Goal: Information Seeking & Learning: Find specific fact

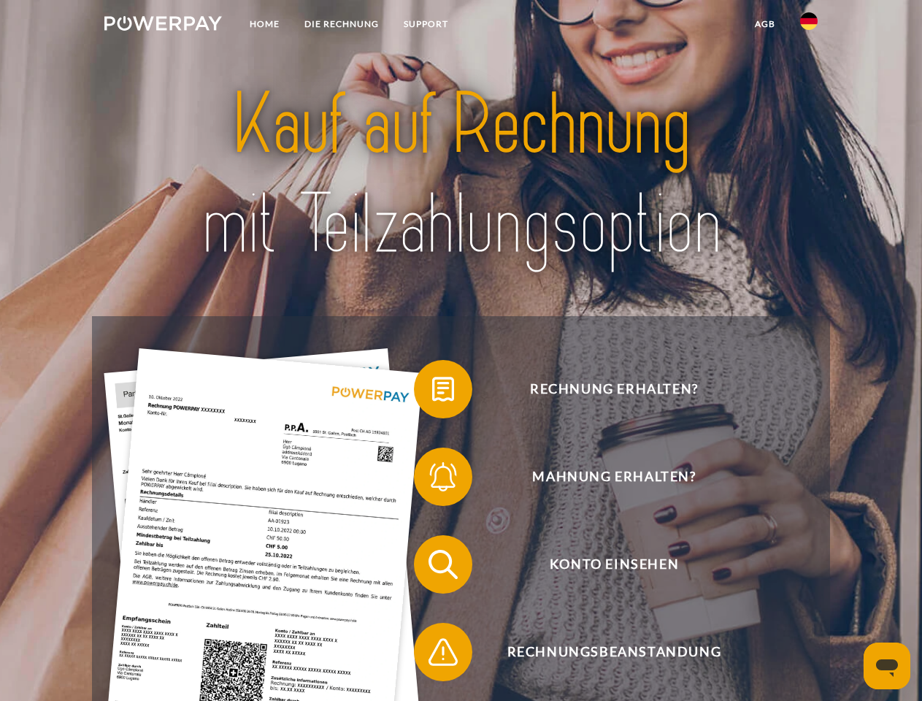
click at [163, 26] on img at bounding box center [163, 23] width 118 height 15
click at [809, 26] on img at bounding box center [809, 21] width 18 height 18
click at [765, 24] on link "agb" at bounding box center [765, 24] width 45 height 26
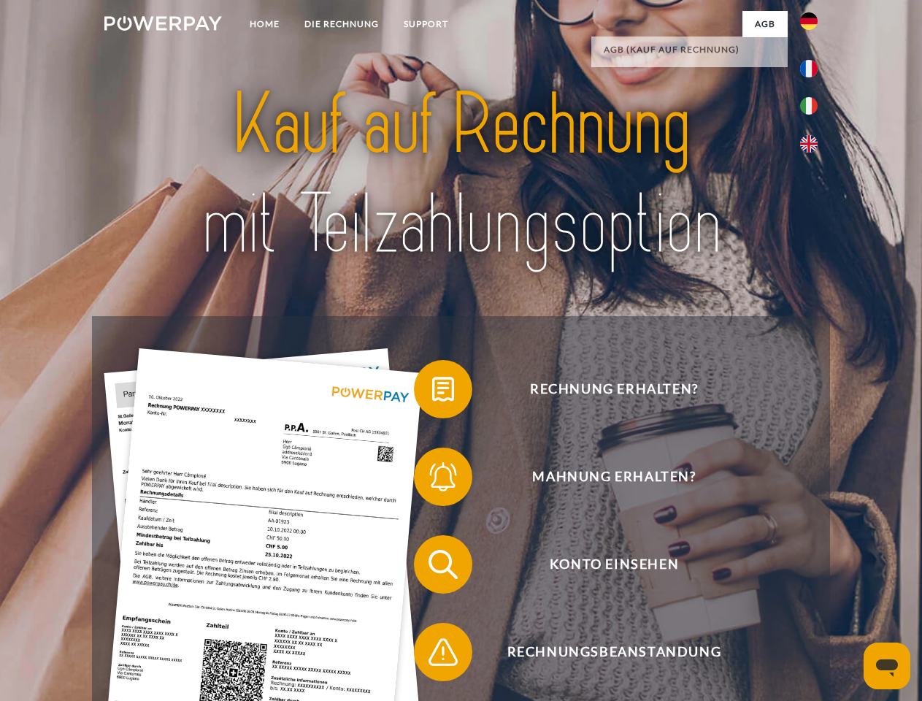
click at [432, 392] on span at bounding box center [421, 389] width 73 height 73
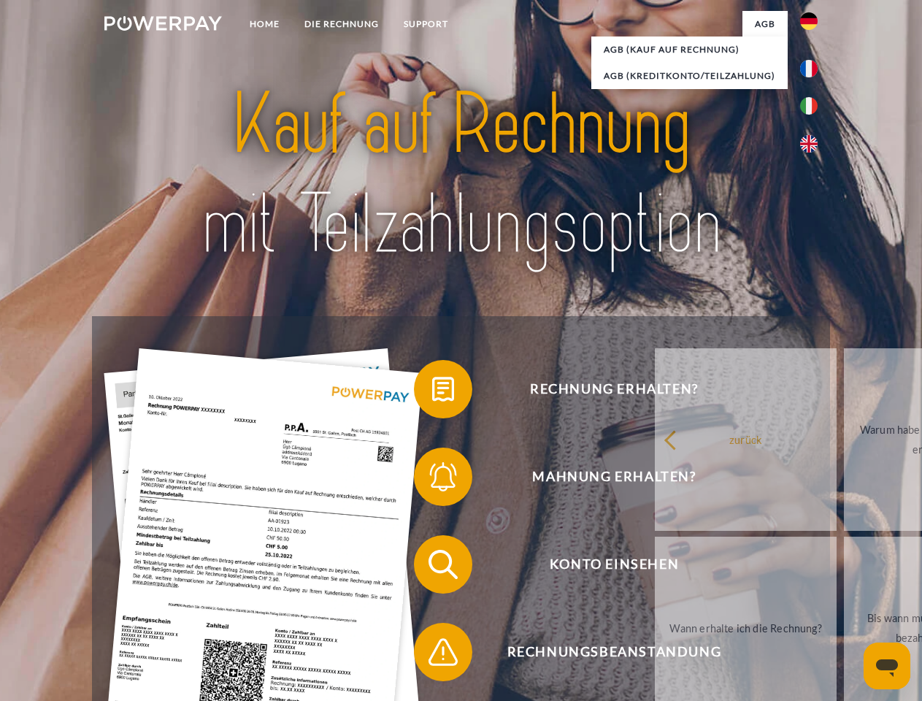
click at [432, 480] on div "Rechnung erhalten? Mahnung erhalten? Konto einsehen" at bounding box center [460, 608] width 737 height 584
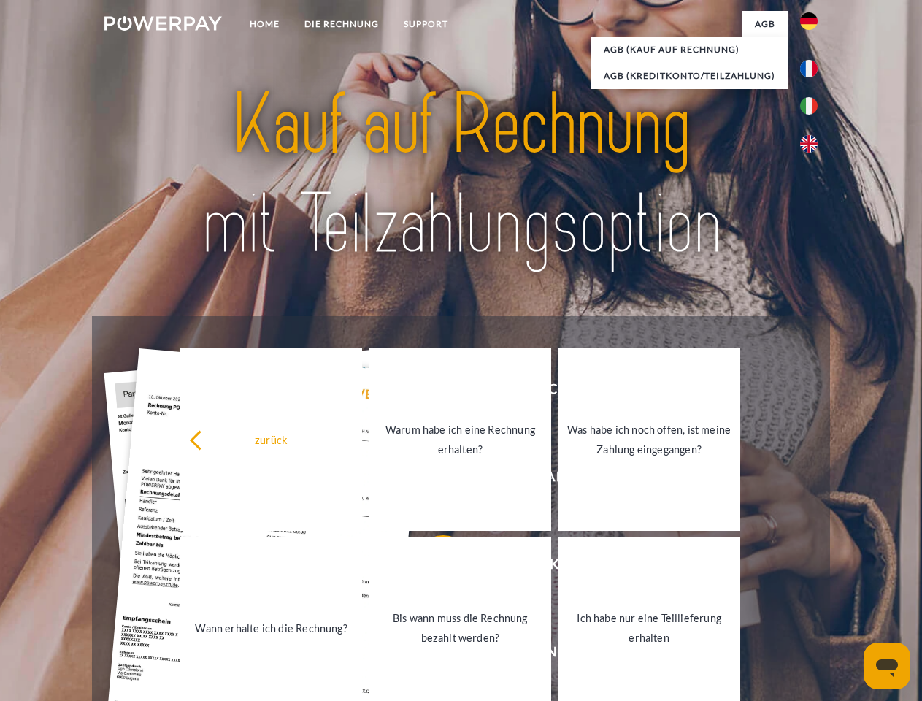
click at [432, 567] on link "Bis wann muss die Rechnung bezahlt werden?" at bounding box center [460, 628] width 182 height 183
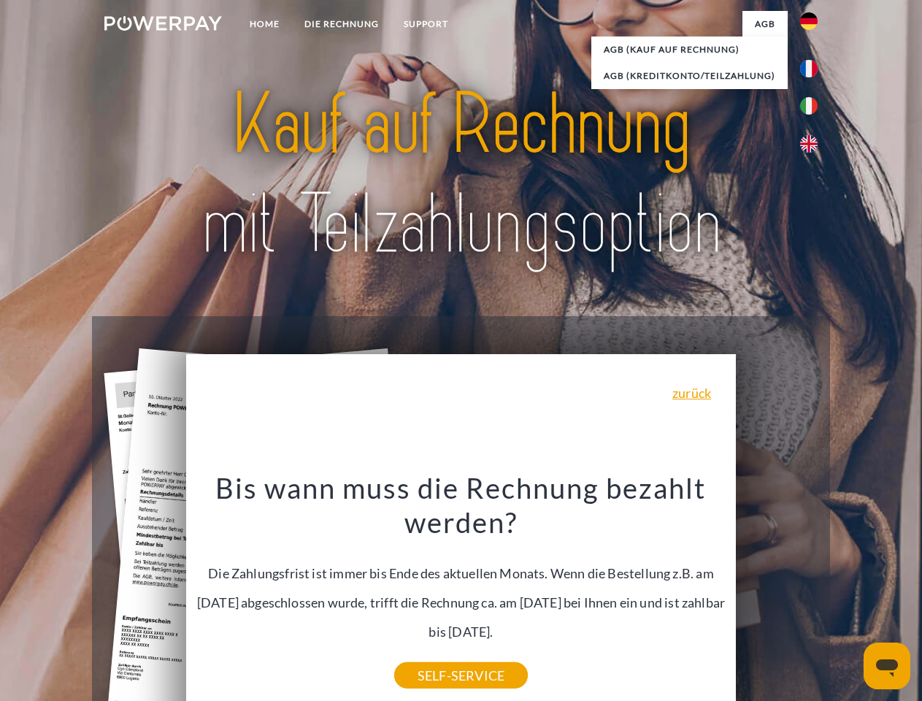
click at [887, 666] on icon "Messaging-Fenster öffnen" at bounding box center [887, 668] width 22 height 18
